Goal: Obtain resource: Obtain resource

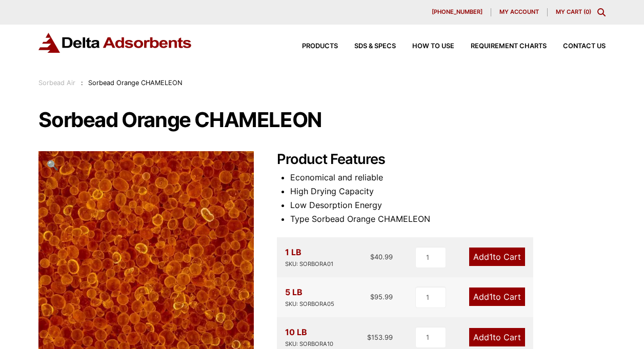
scroll to position [98, 0]
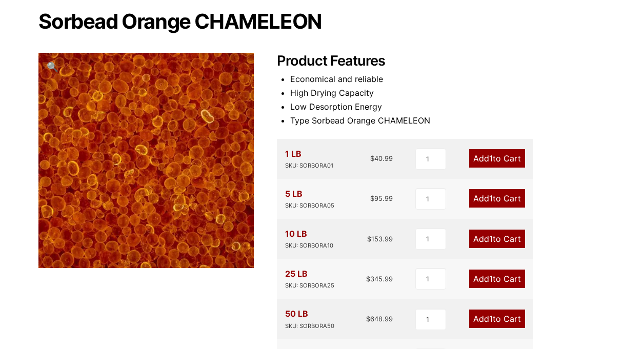
click at [569, 122] on li "Type Sorbead Orange CHAMELEON" at bounding box center [447, 121] width 315 height 14
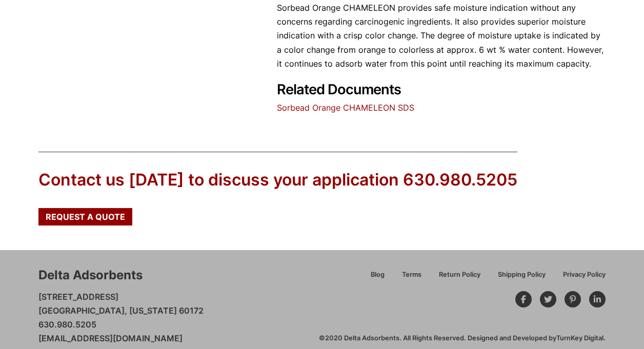
scroll to position [604, 0]
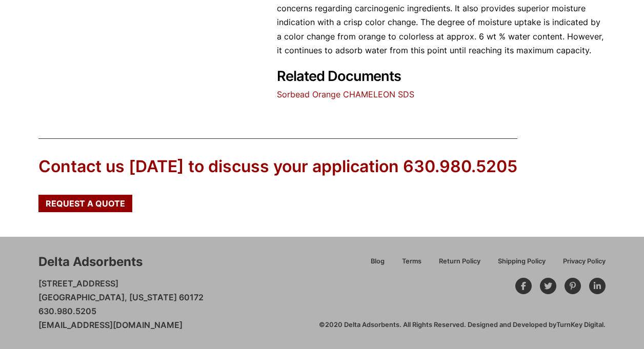
click at [399, 93] on link "Sorbead Orange CHAMELEON SDS" at bounding box center [345, 94] width 137 height 10
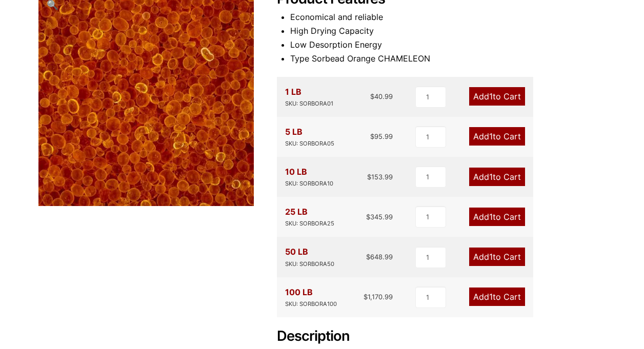
scroll to position [0, 0]
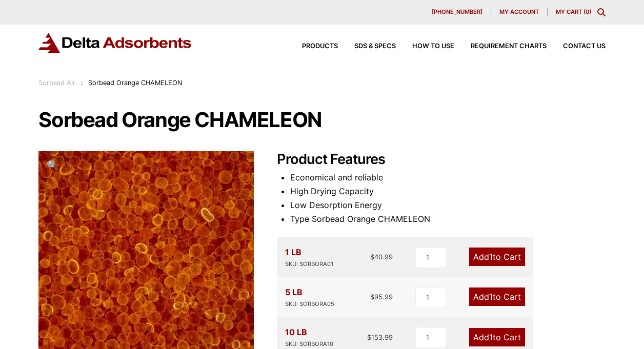
click at [378, 43] on div "Products SDS & SPECS How to Use Requirement Charts Contact Us" at bounding box center [445, 46] width 328 height 15
click at [374, 46] on span "SDS & SPECS" at bounding box center [375, 46] width 42 height 7
click at [377, 43] on div "Products SDS & SPECS How to Use Requirement Charts Contact Us" at bounding box center [445, 46] width 328 height 15
click at [373, 46] on span "SDS & SPECS" at bounding box center [375, 46] width 42 height 7
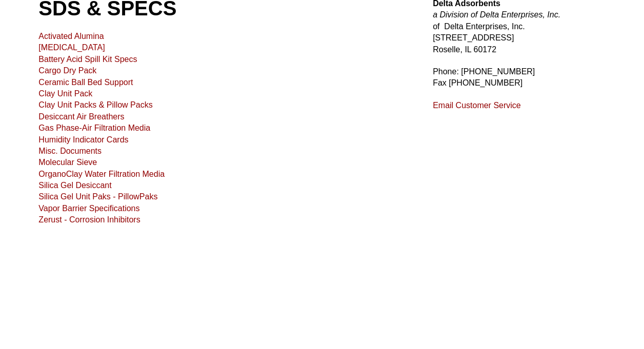
click at [91, 185] on link "Silica Gel Desiccant" at bounding box center [74, 185] width 73 height 9
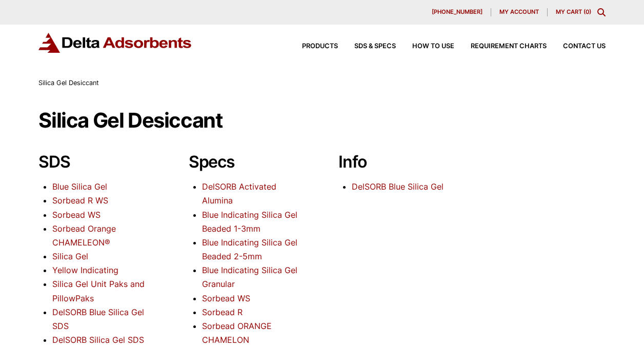
click at [72, 229] on link "Sorbead Orange CHAMELEON®" at bounding box center [84, 236] width 64 height 24
